Goal: Navigation & Orientation: Find specific page/section

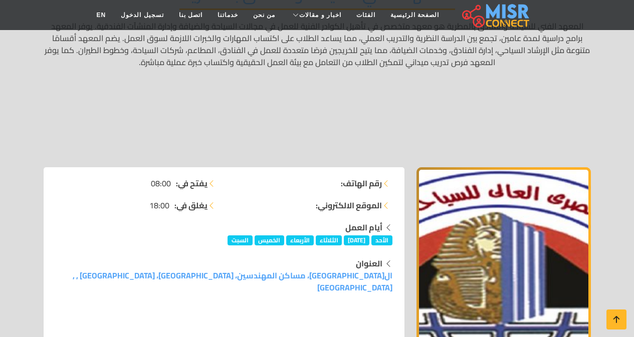
scroll to position [160, 0]
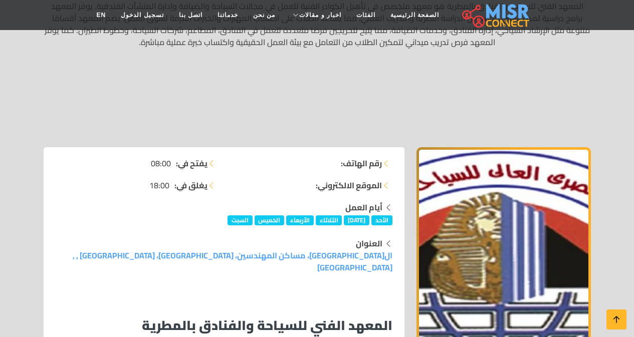
click at [199, 163] on strong "يفتح في:" at bounding box center [192, 163] width 32 height 12
click at [210, 163] on li "يفتح في: 08:00" at bounding box center [137, 163] width 162 height 12
click at [210, 163] on icon at bounding box center [211, 163] width 8 height 8
click at [384, 9] on link "الصفحة الرئيسية" at bounding box center [415, 15] width 64 height 19
